Goal: Task Accomplishment & Management: Complete application form

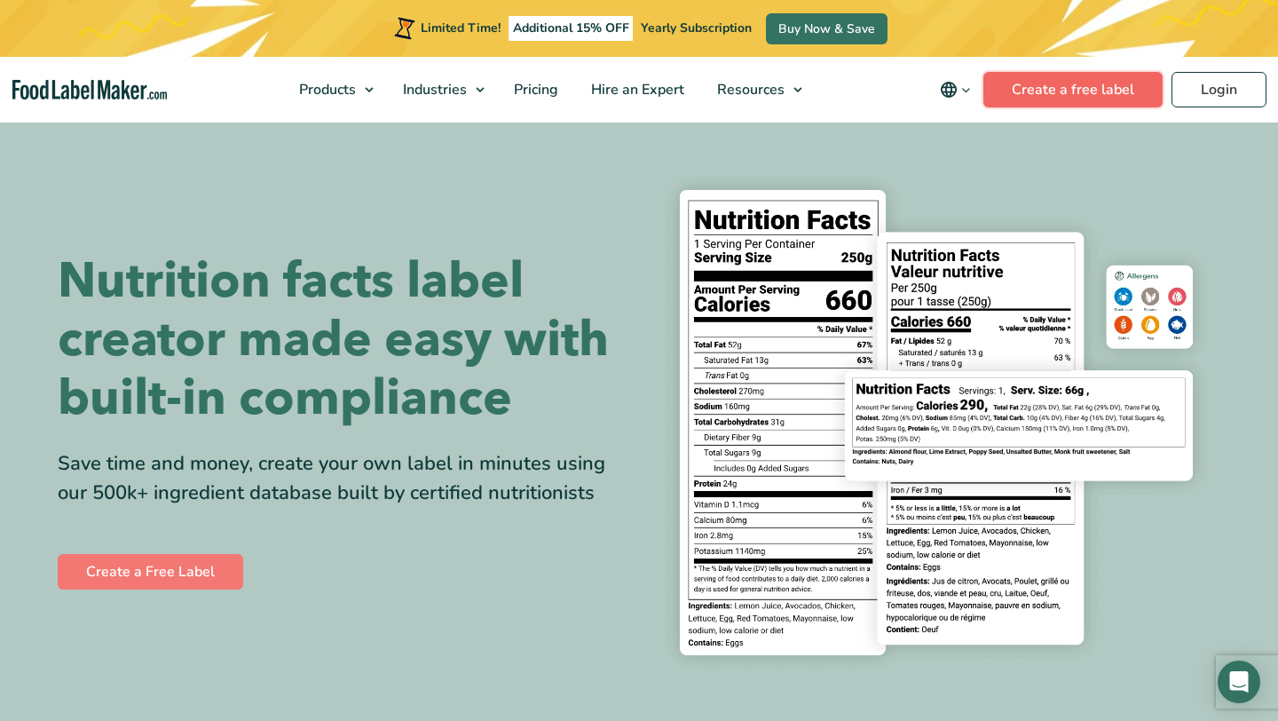
click at [1029, 97] on link "Create a free label" at bounding box center [1072, 89] width 179 height 35
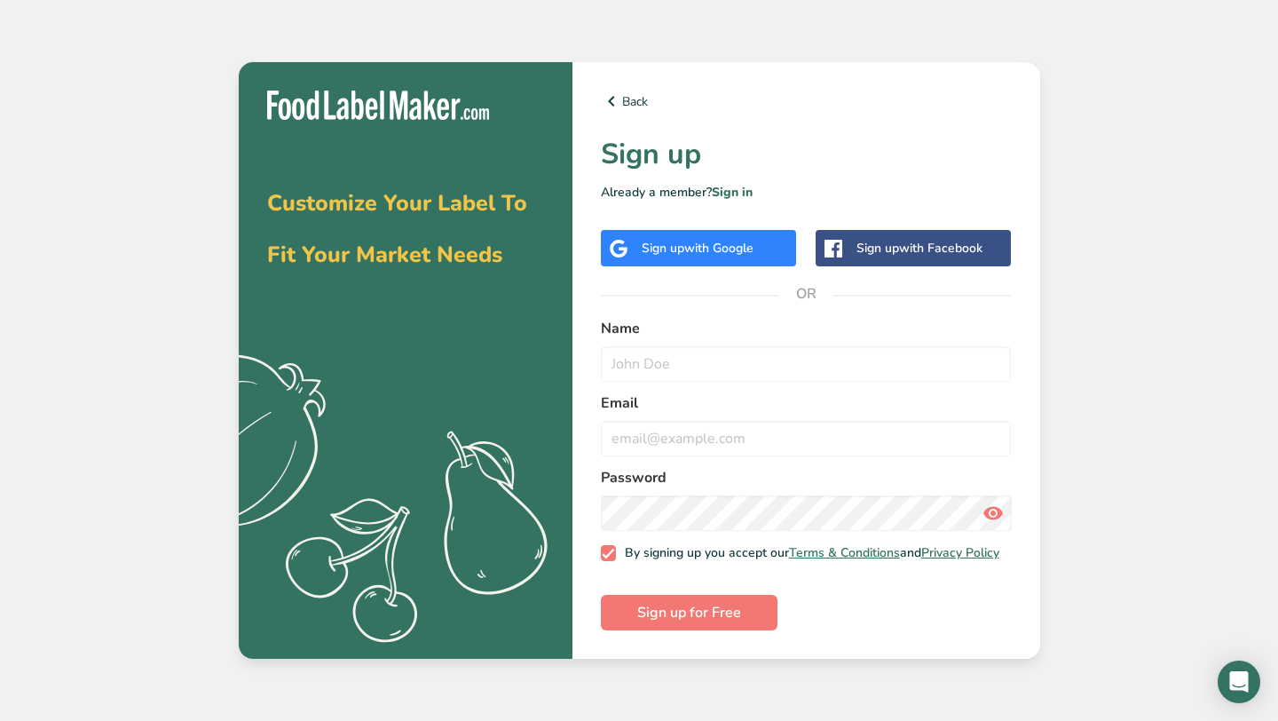
click at [770, 255] on div "Sign up with Google" at bounding box center [698, 248] width 195 height 36
